Goal: Task Accomplishment & Management: Manage account settings

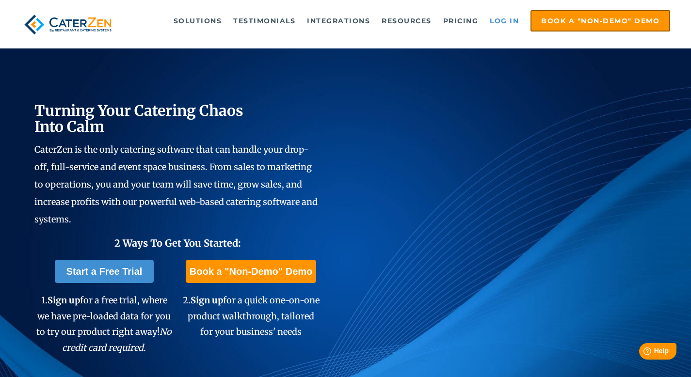
click at [324, 22] on link "Log in" at bounding box center [504, 20] width 39 height 19
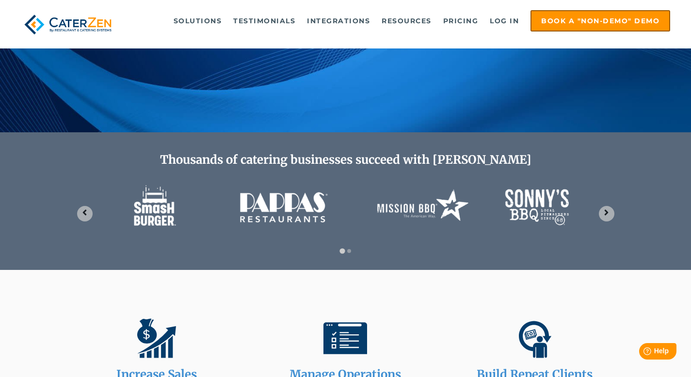
scroll to position [358, 0]
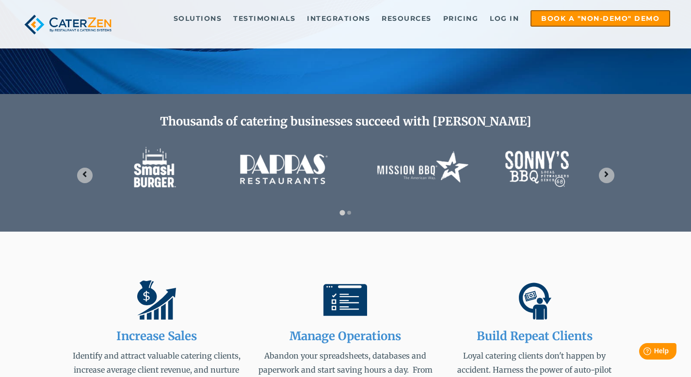
click at [95, 16] on img at bounding box center [68, 24] width 95 height 29
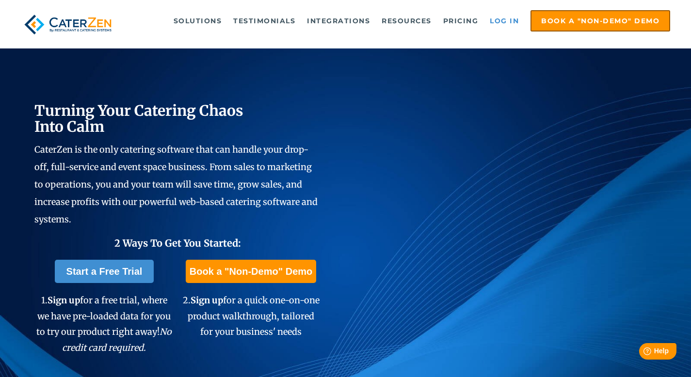
click at [498, 26] on link "Log in" at bounding box center [504, 20] width 39 height 19
